Goal: Task Accomplishment & Management: Manage account settings

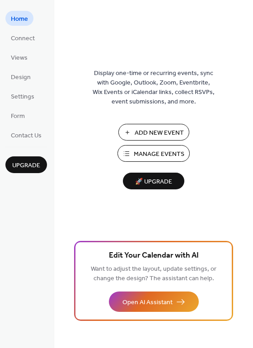
click at [164, 133] on span "Add New Event" at bounding box center [159, 132] width 49 height 9
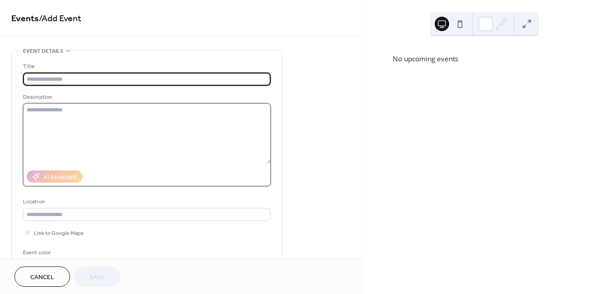
click at [46, 112] on textarea at bounding box center [146, 133] width 247 height 61
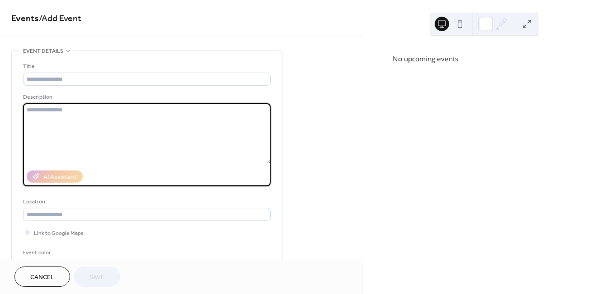
paste textarea "**********"
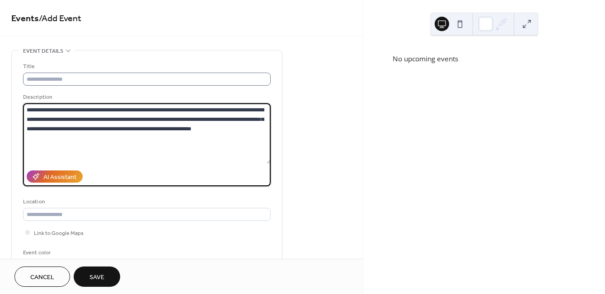
type textarea "**********"
click at [42, 77] on input "text" at bounding box center [146, 79] width 247 height 13
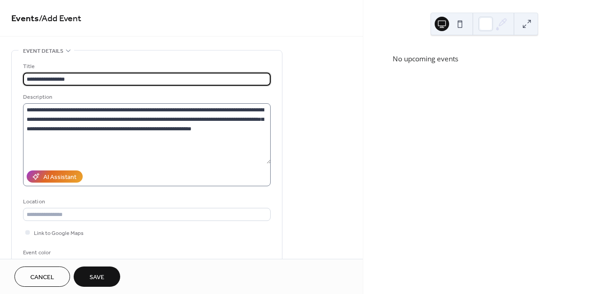
type input "**********"
click at [68, 109] on textarea "**********" at bounding box center [146, 133] width 247 height 61
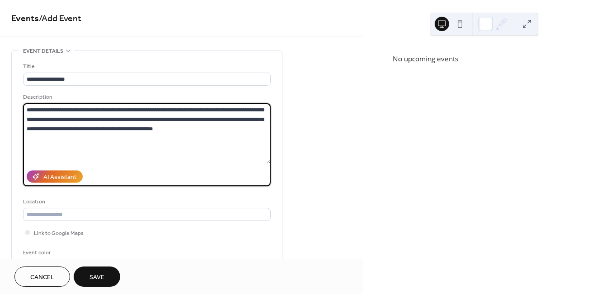
click at [238, 111] on textarea "**********" at bounding box center [146, 133] width 247 height 61
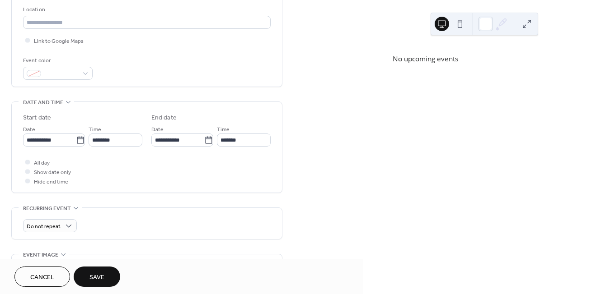
scroll to position [194, 0]
type textarea "**********"
click at [27, 168] on div at bounding box center [27, 170] width 5 height 5
click at [105, 271] on button "Save" at bounding box center [97, 277] width 47 height 20
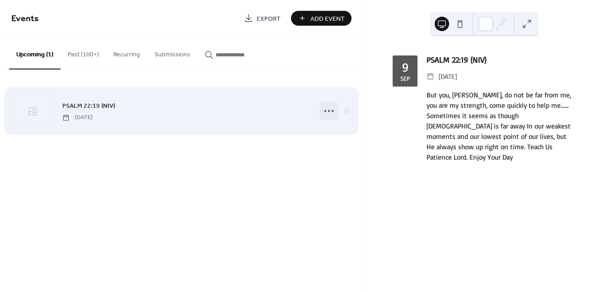
click at [327, 111] on icon at bounding box center [328, 111] width 14 height 14
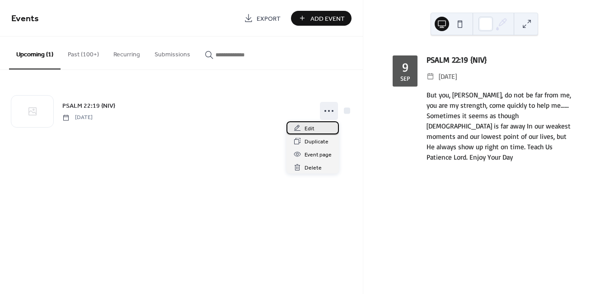
click at [305, 130] on span "Edit" at bounding box center [309, 128] width 10 height 9
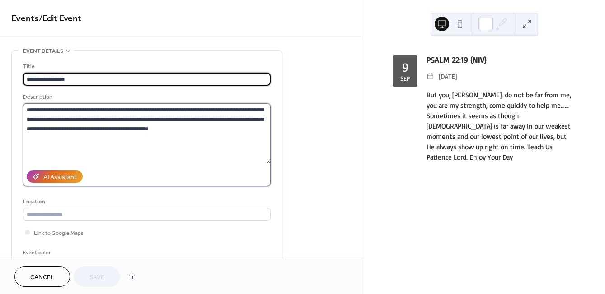
click at [230, 108] on textarea "**********" at bounding box center [146, 133] width 247 height 61
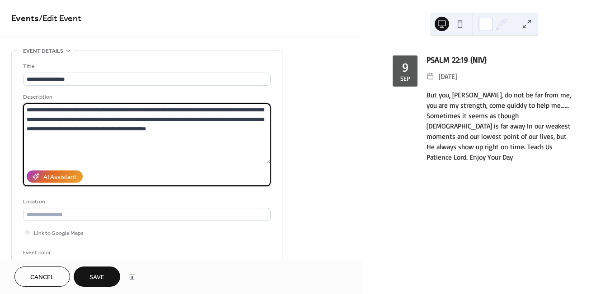
type textarea "**********"
click at [96, 281] on span "Save" at bounding box center [96, 277] width 15 height 9
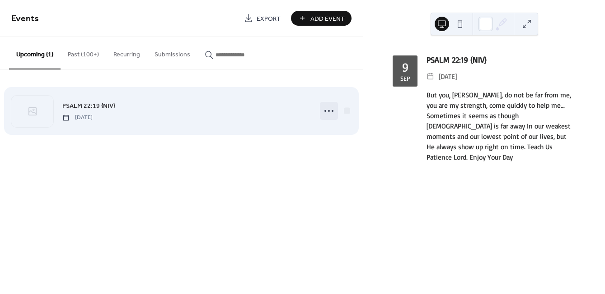
click at [330, 109] on icon at bounding box center [328, 111] width 14 height 14
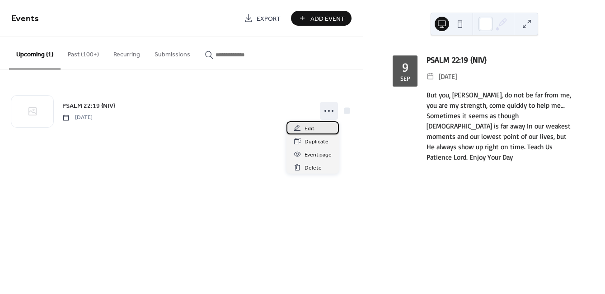
click at [304, 126] on span "Edit" at bounding box center [309, 128] width 10 height 9
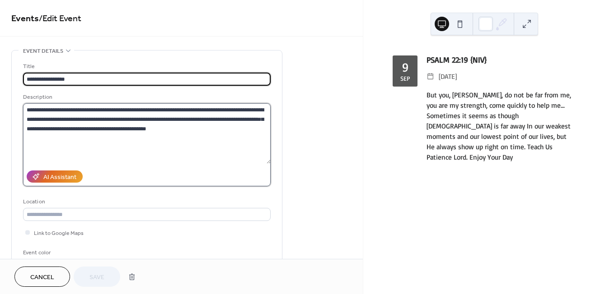
click at [191, 130] on textarea "**********" at bounding box center [146, 133] width 247 height 61
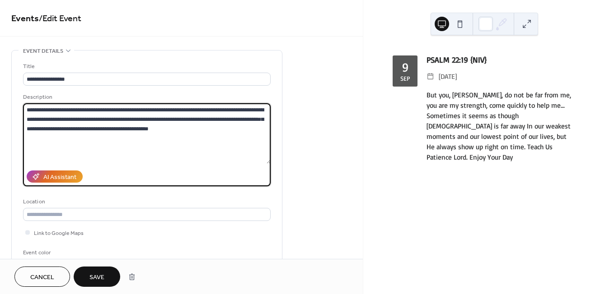
type textarea "**********"
click at [108, 272] on button "Save" at bounding box center [97, 277] width 47 height 20
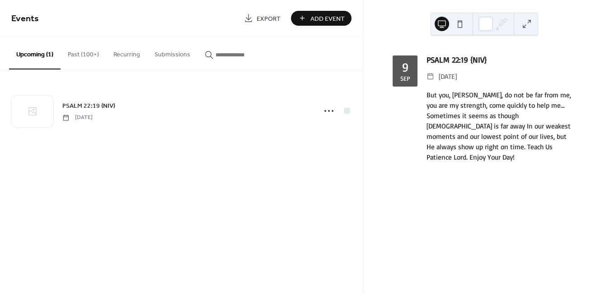
click at [230, 285] on div "Events Export Add Event Upcoming (1) Past (100+) Recurring Submissions PSALM 22…" at bounding box center [181, 147] width 363 height 294
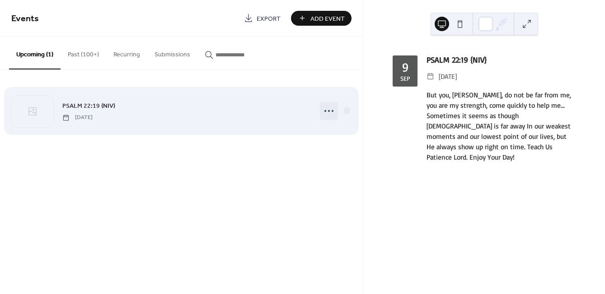
click at [328, 112] on icon at bounding box center [328, 111] width 14 height 14
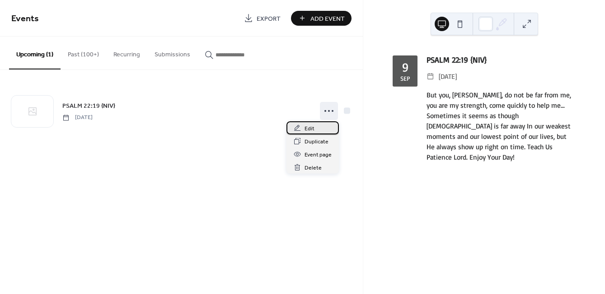
click at [310, 126] on span "Edit" at bounding box center [309, 128] width 10 height 9
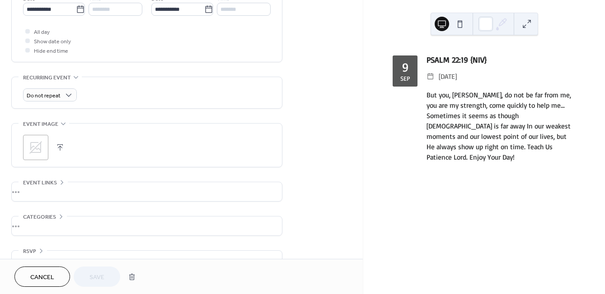
scroll to position [343, 0]
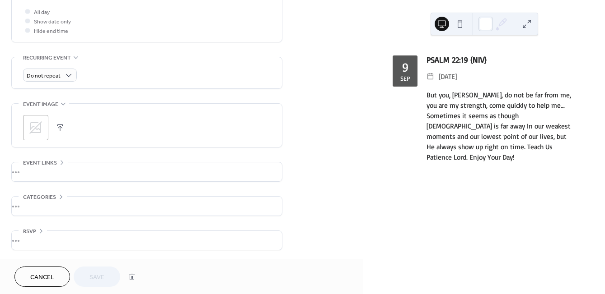
click at [30, 123] on icon at bounding box center [35, 128] width 14 height 14
click at [104, 277] on span "Save" at bounding box center [96, 277] width 15 height 9
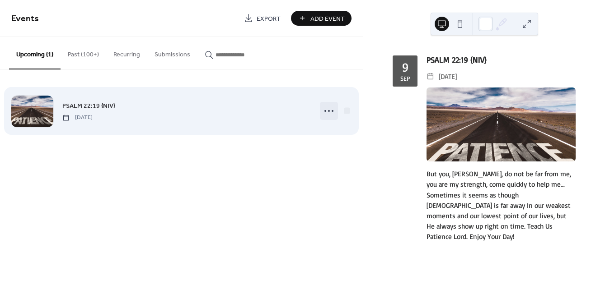
click at [326, 112] on icon at bounding box center [328, 111] width 14 height 14
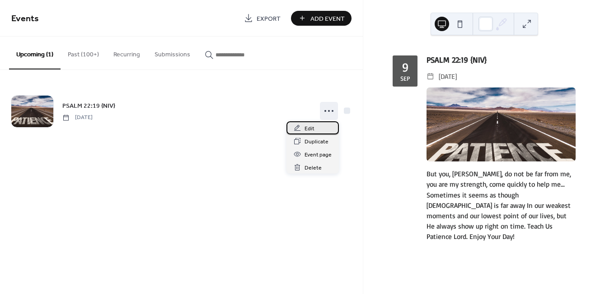
click at [307, 129] on span "Edit" at bounding box center [309, 128] width 10 height 9
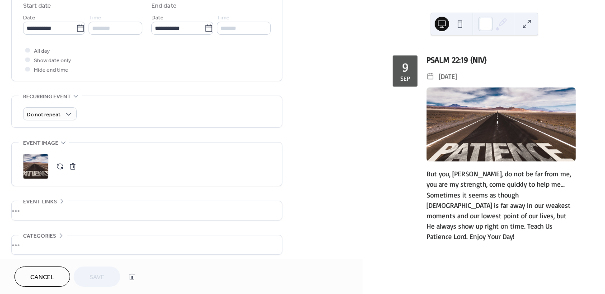
scroll to position [312, 0]
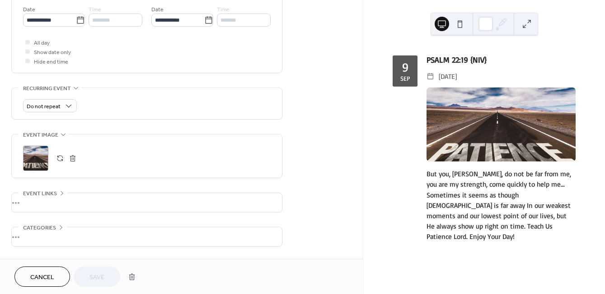
click at [73, 159] on button "button" at bounding box center [72, 158] width 13 height 13
click at [34, 154] on icon at bounding box center [35, 158] width 14 height 14
click at [109, 273] on button "Save" at bounding box center [97, 277] width 47 height 20
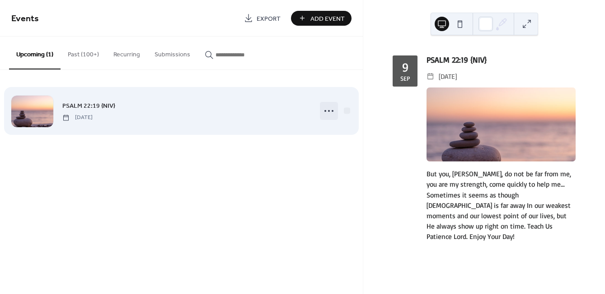
click at [328, 108] on icon at bounding box center [328, 111] width 14 height 14
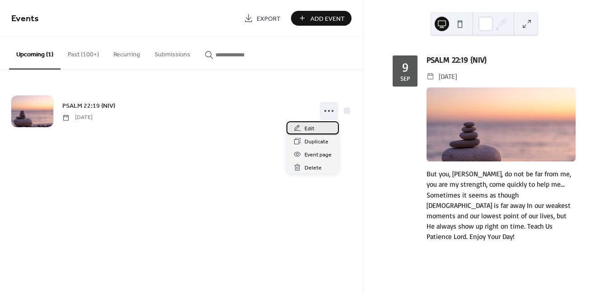
click at [311, 130] on span "Edit" at bounding box center [309, 128] width 10 height 9
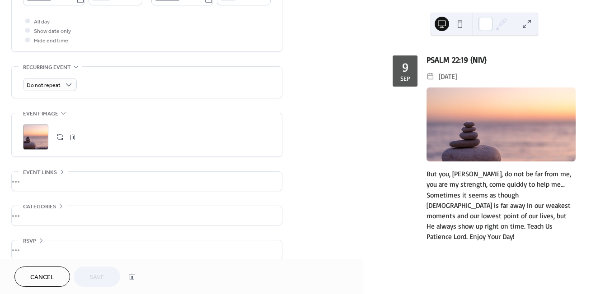
scroll to position [335, 0]
click at [29, 133] on div ";" at bounding box center [35, 135] width 25 height 25
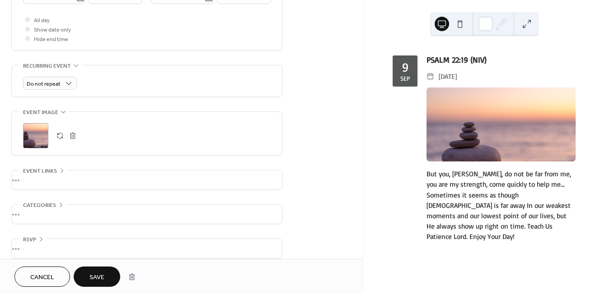
click at [544, 279] on div "[DATE] PSALM 22:19 {NIV} ​ [DATE] But you, Lord, do not be far from me, you are…" at bounding box center [484, 147] width 242 height 294
click at [104, 275] on span "Save" at bounding box center [96, 277] width 15 height 9
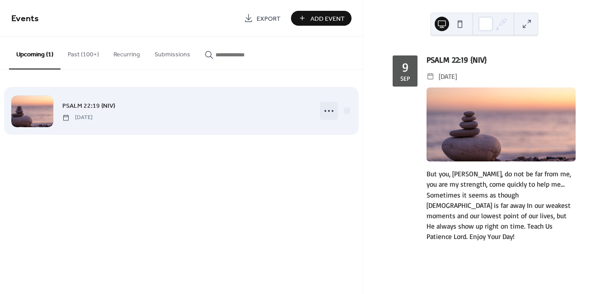
click at [329, 109] on icon at bounding box center [328, 111] width 14 height 14
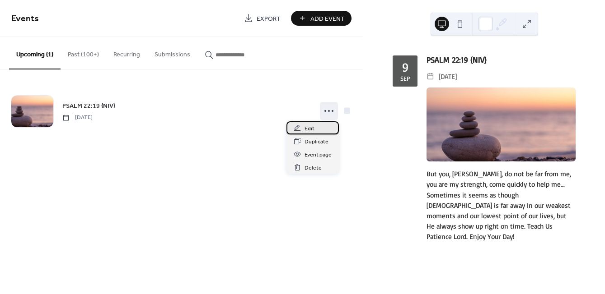
click at [302, 129] on div "Edit" at bounding box center [312, 127] width 52 height 13
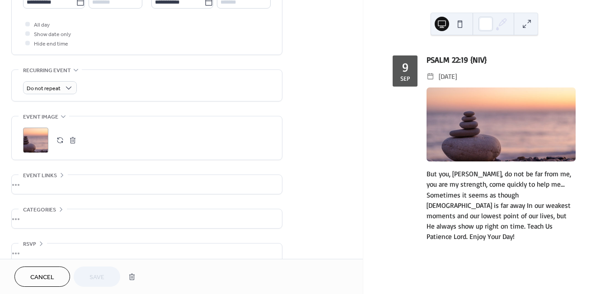
scroll to position [343, 0]
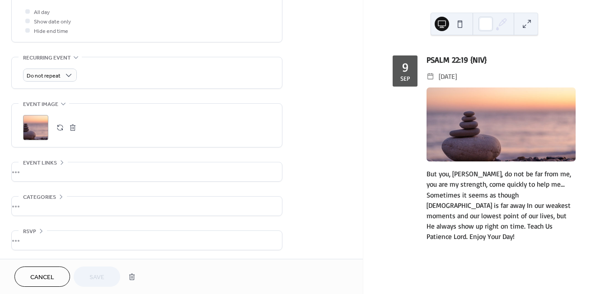
click at [42, 124] on div ";" at bounding box center [35, 127] width 25 height 25
click at [103, 275] on span "Save" at bounding box center [96, 277] width 15 height 9
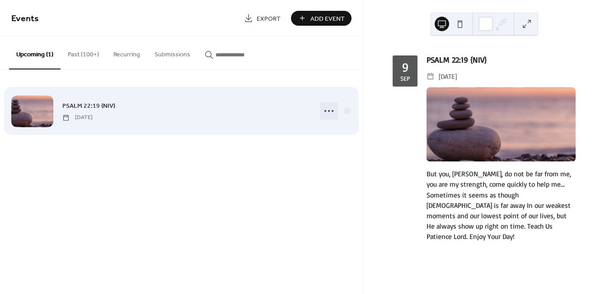
click at [326, 109] on icon at bounding box center [328, 111] width 14 height 14
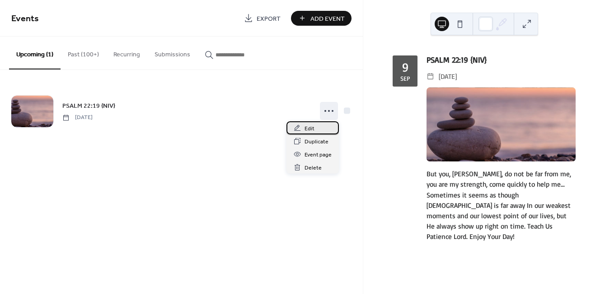
click at [310, 124] on span "Edit" at bounding box center [309, 128] width 10 height 9
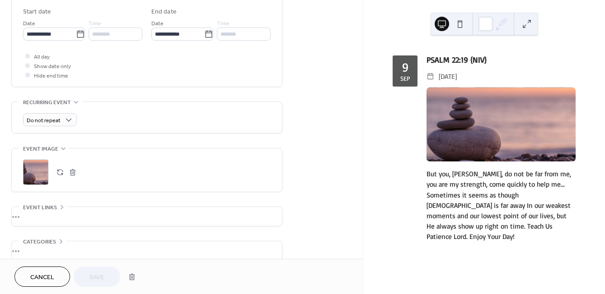
scroll to position [299, 0]
click at [72, 170] on button "button" at bounding box center [72, 172] width 13 height 13
click at [37, 168] on icon at bounding box center [35, 172] width 14 height 14
click at [93, 278] on span "Save" at bounding box center [96, 277] width 15 height 9
